Goal: Browse casually: Explore the website without a specific task or goal

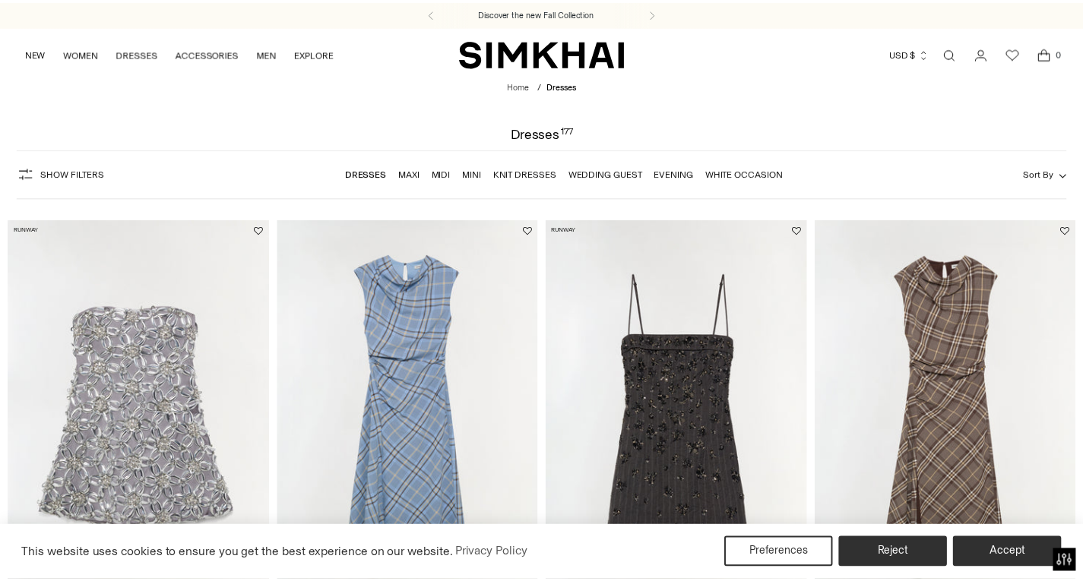
scroll to position [78, 0]
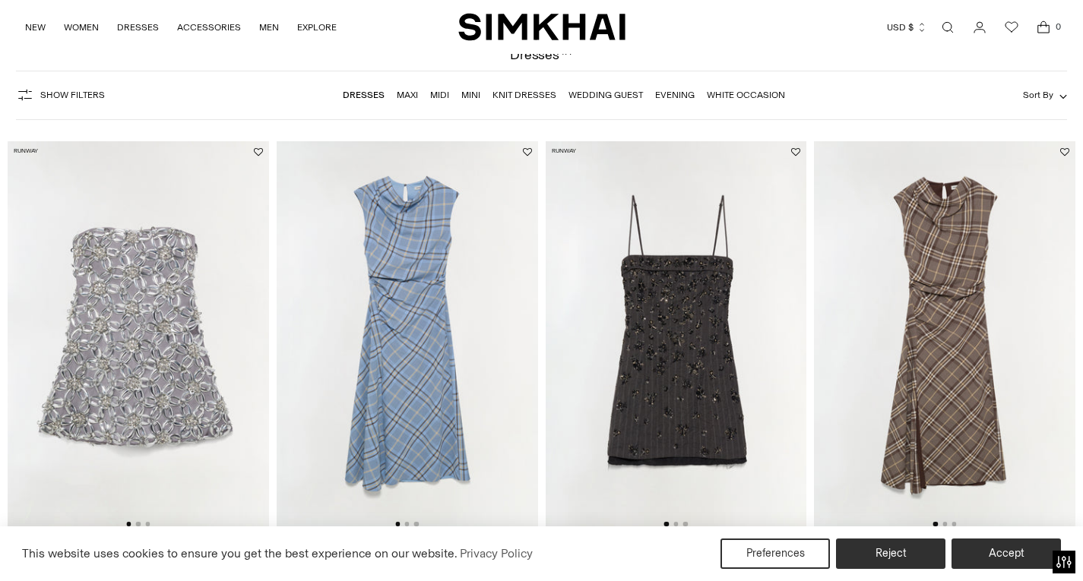
click at [446, 314] on img at bounding box center [407, 337] width 261 height 392
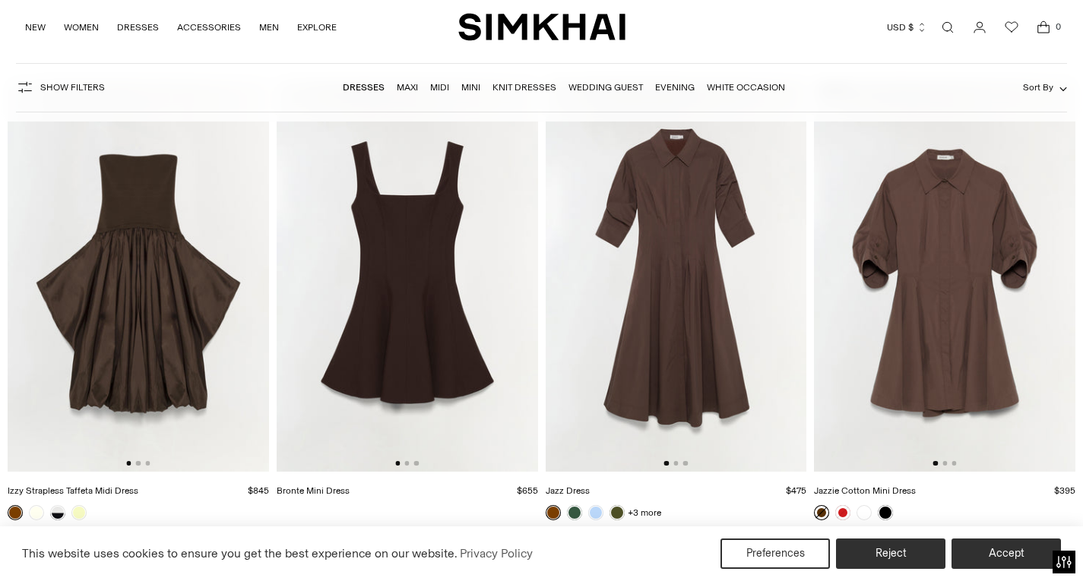
scroll to position [4370, 0]
click at [888, 514] on link at bounding box center [885, 512] width 15 height 15
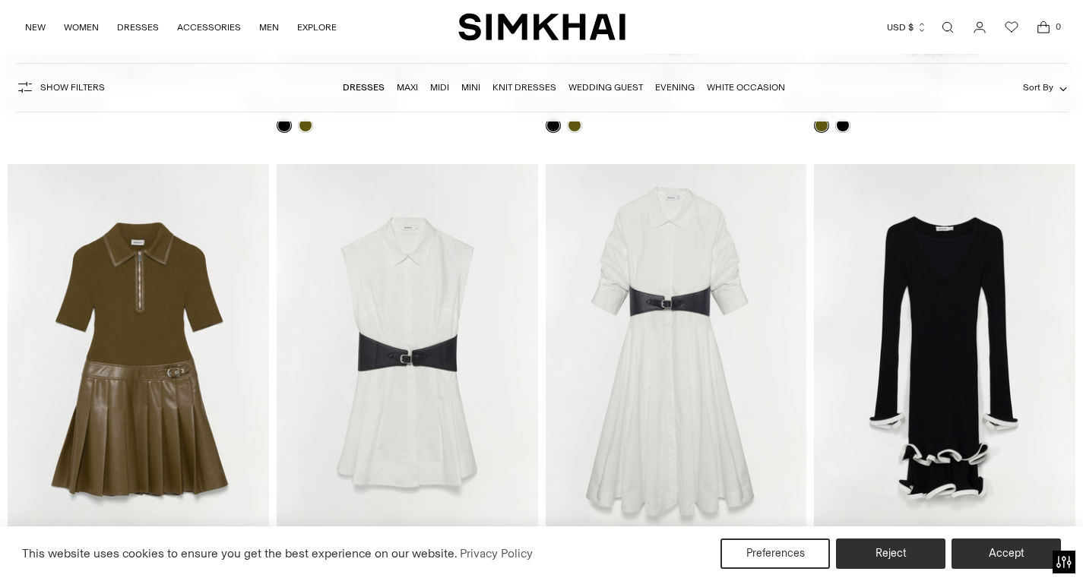
scroll to position [5279, 0]
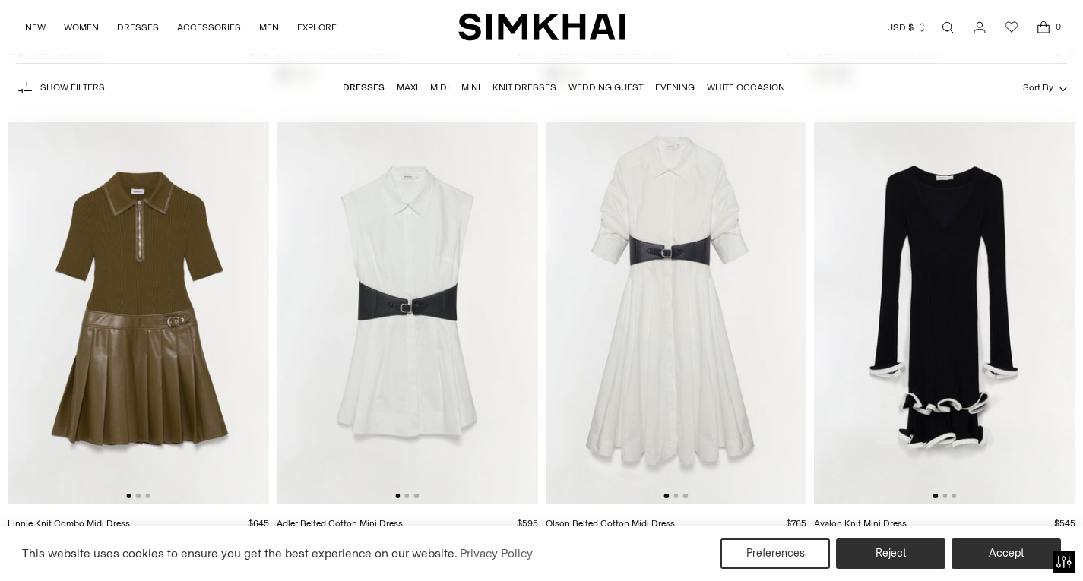
click at [1054, 316] on img at bounding box center [944, 309] width 261 height 392
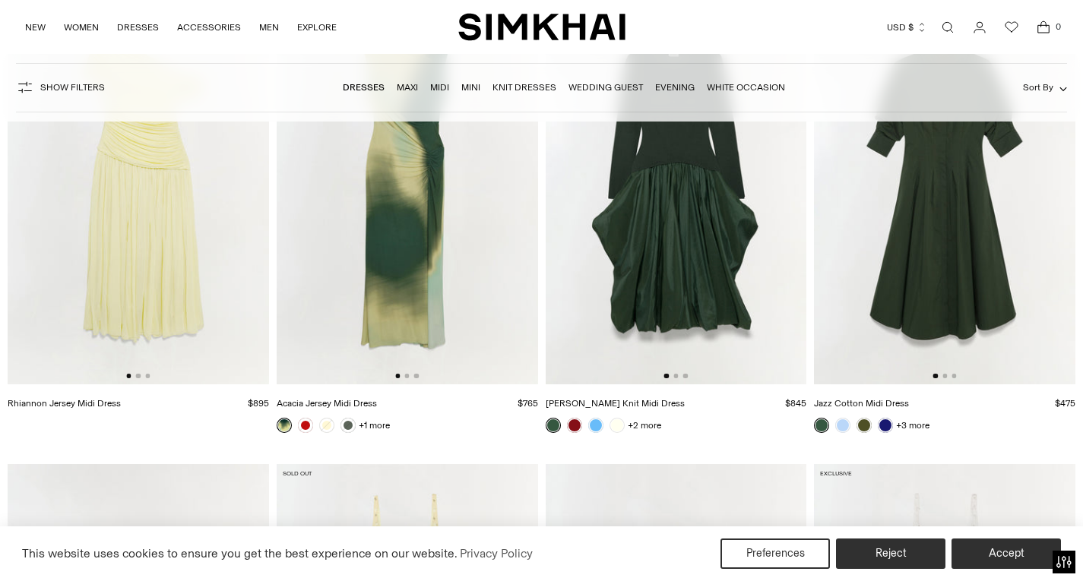
scroll to position [7686, 0]
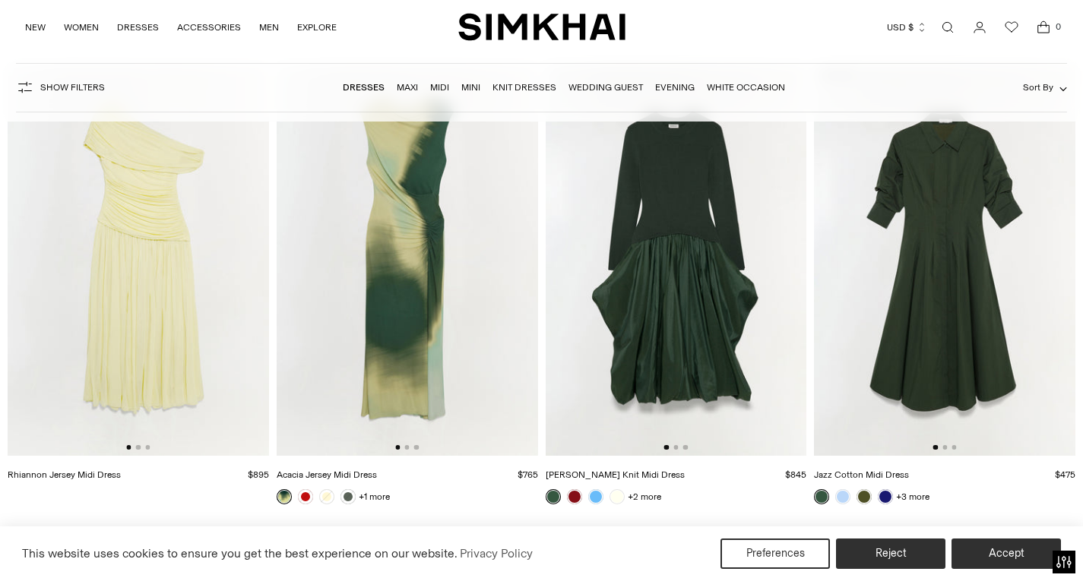
click at [963, 315] on img at bounding box center [944, 261] width 261 height 392
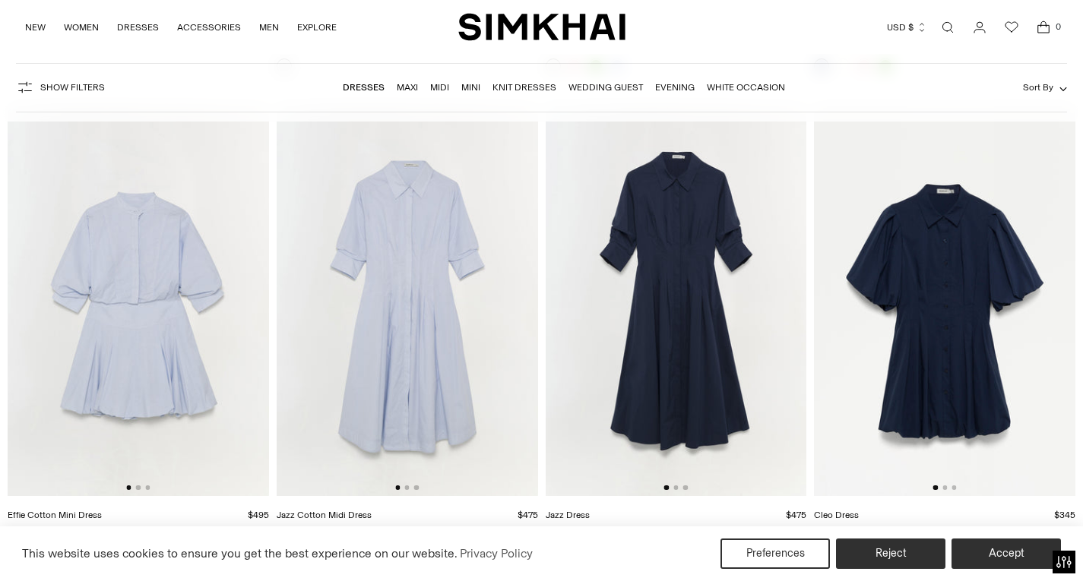
scroll to position [9061, 0]
click at [935, 300] on img at bounding box center [944, 300] width 261 height 392
click at [672, 376] on img at bounding box center [676, 300] width 261 height 392
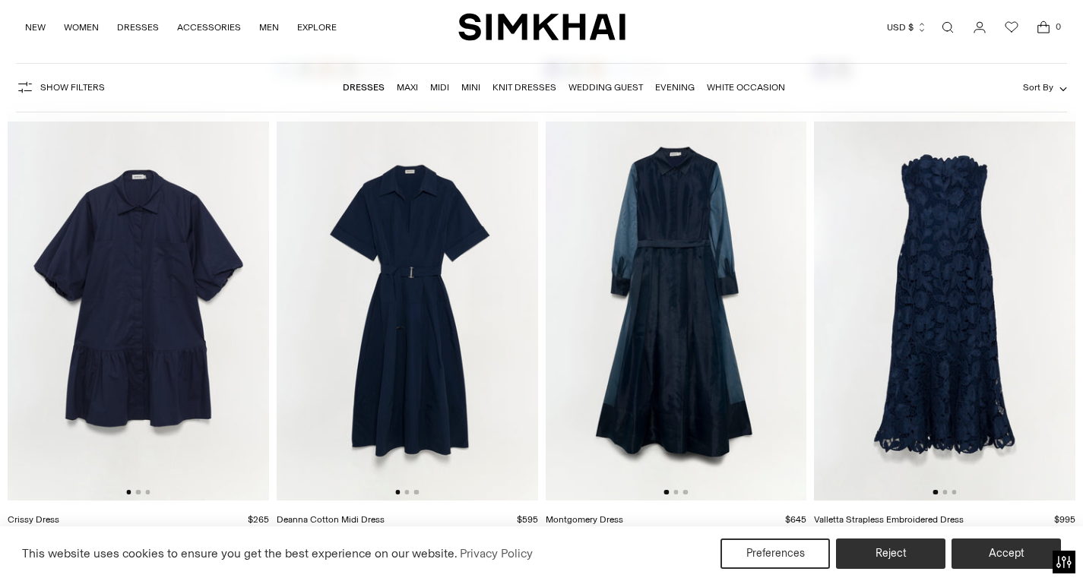
scroll to position [9529, 0]
click at [173, 305] on img at bounding box center [138, 304] width 261 height 392
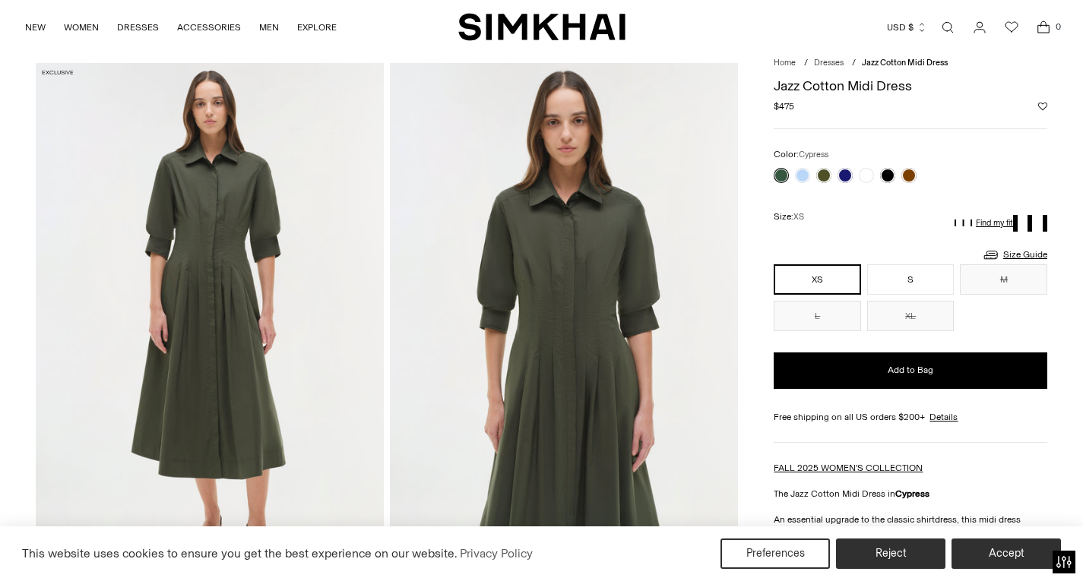
scroll to position [46, 0]
